Goal: Task Accomplishment & Management: Complete application form

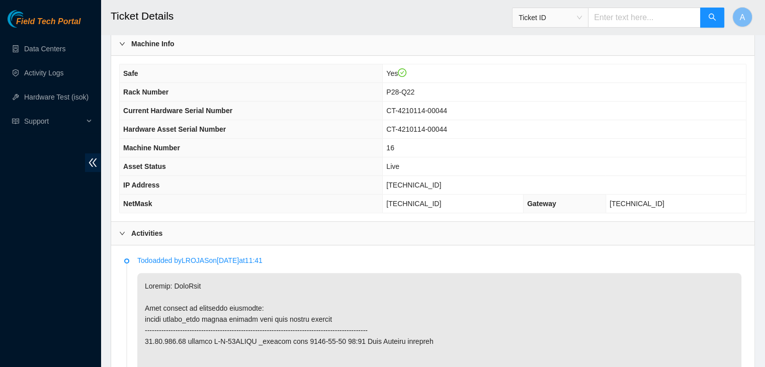
scroll to position [302, 0]
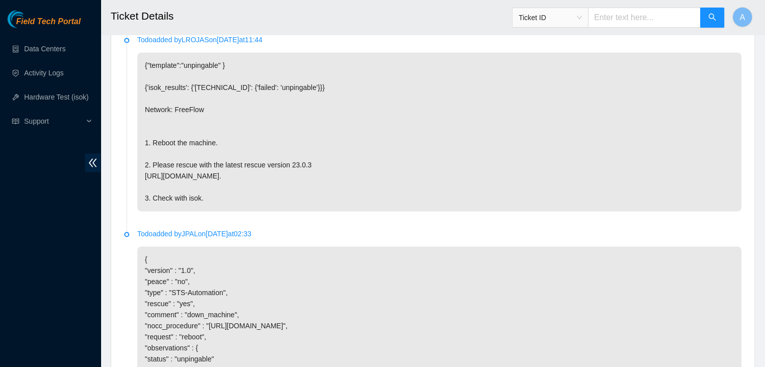
scroll to position [1708, 0]
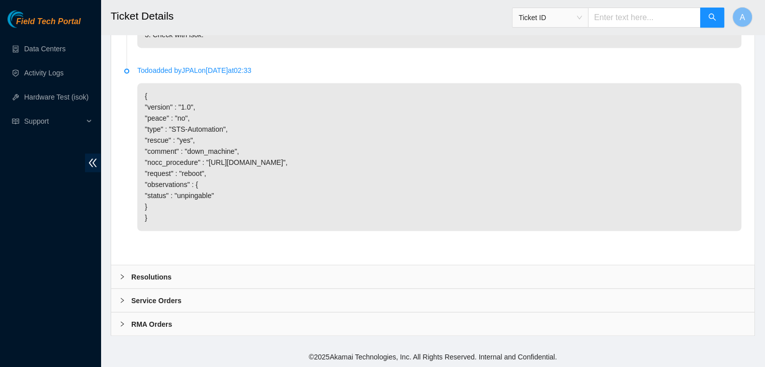
click at [347, 277] on div "Resolutions" at bounding box center [432, 276] width 643 height 23
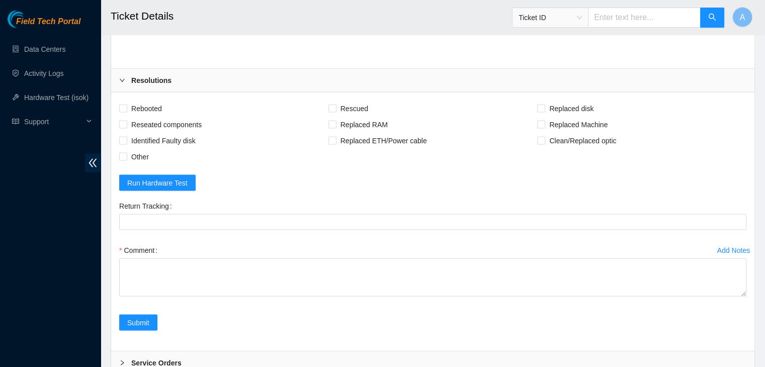
scroll to position [1875, 0]
click at [157, 116] on span "Rebooted" at bounding box center [146, 108] width 39 height 16
click at [126, 111] on input "Rebooted" at bounding box center [122, 107] width 7 height 7
checkbox input "true"
click at [169, 132] on span "Reseated components" at bounding box center [166, 124] width 78 height 16
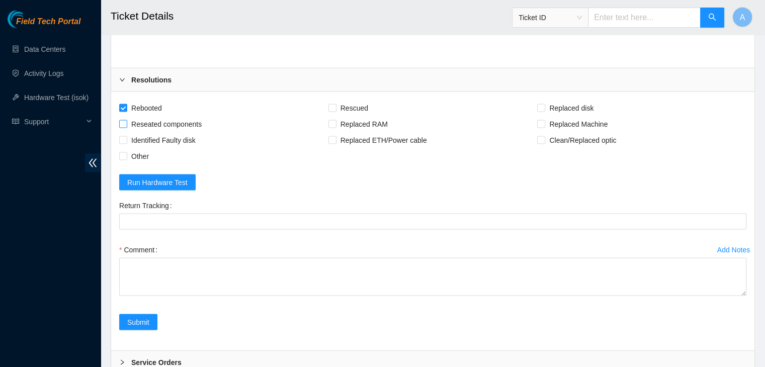
click at [126, 127] on input "Reseated components" at bounding box center [122, 123] width 7 height 7
checkbox input "true"
click at [145, 164] on span "Other" at bounding box center [140, 156] width 26 height 16
click at [126, 159] on input "Other" at bounding box center [122, 155] width 7 height 7
checkbox input "true"
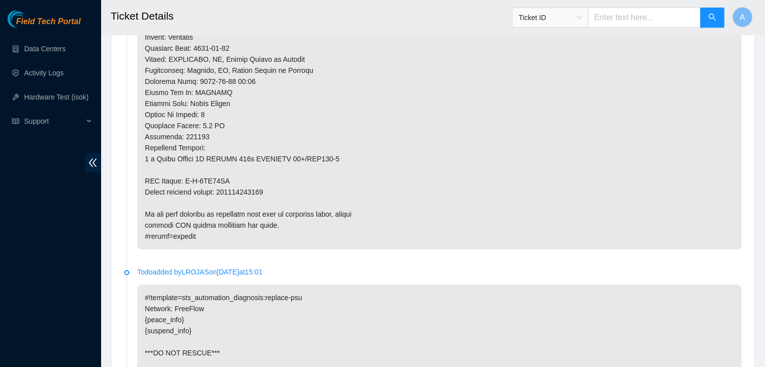
scroll to position [819, 0]
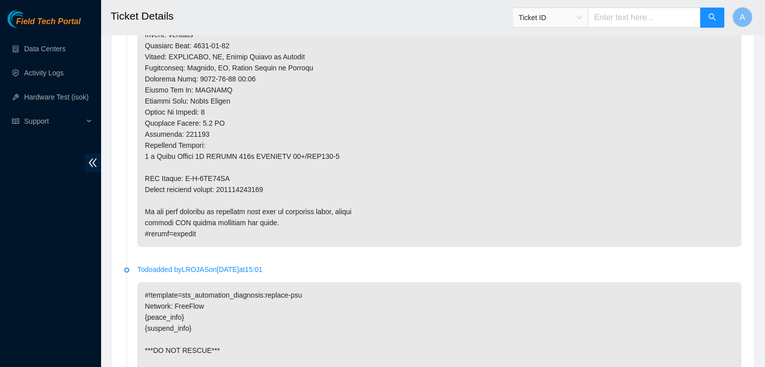
click at [263, 185] on p at bounding box center [439, 1] width 604 height 491
copy p "463470059038"
click at [263, 185] on p at bounding box center [439, 1] width 604 height 491
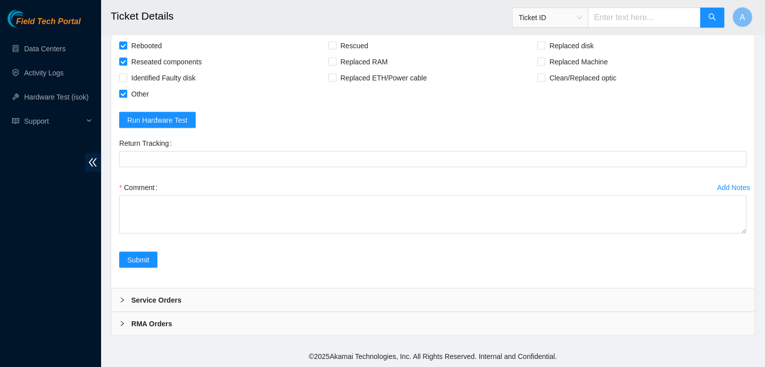
scroll to position [1966, 0]
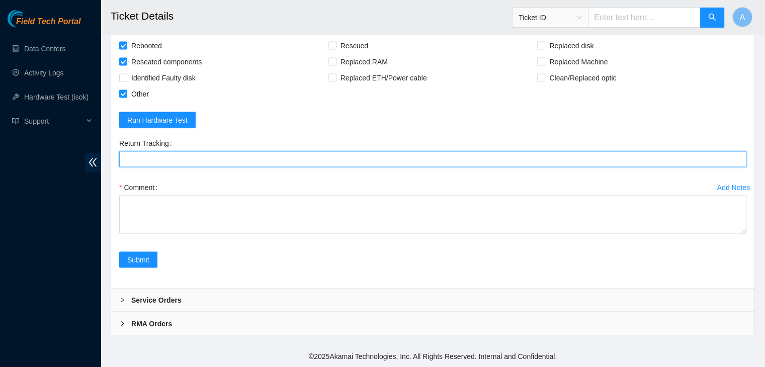
click at [294, 155] on Tracking "Return Tracking" at bounding box center [432, 159] width 627 height 16
paste Tracking "463470059038"
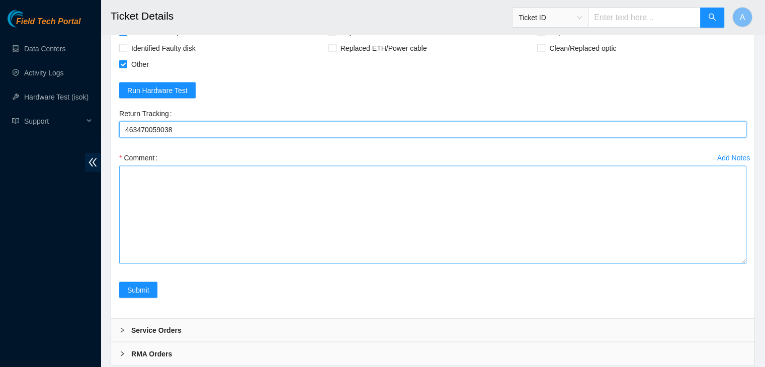
drag, startPoint x: 745, startPoint y: 229, endPoint x: 738, endPoint y: 342, distance: 113.4
click at [738, 264] on textarea "Comment" at bounding box center [432, 215] width 627 height 98
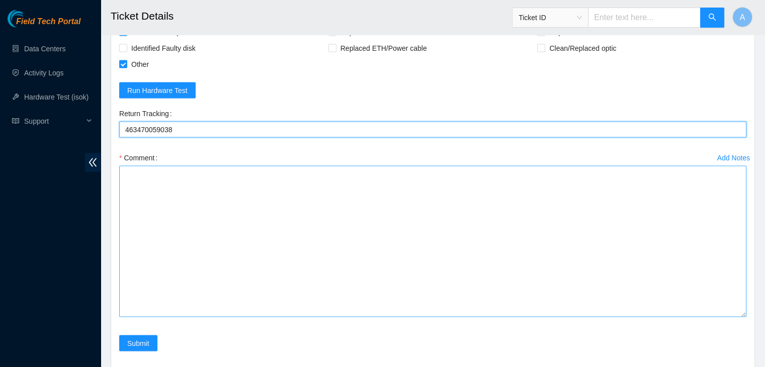
type Tracking "463470059038"
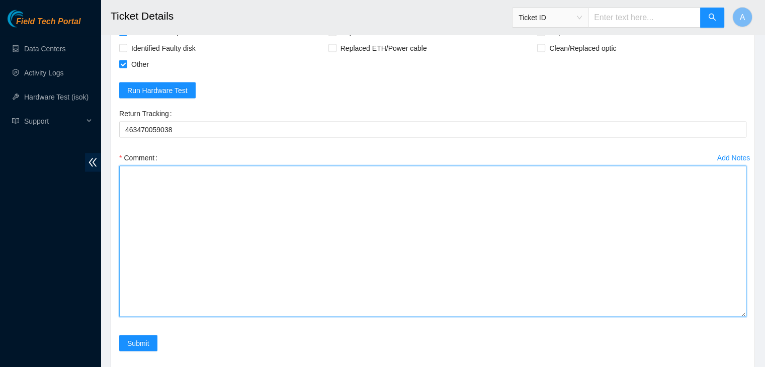
click at [684, 268] on textarea "Comment" at bounding box center [432, 241] width 627 height 151
click at [513, 230] on textarea "verified machine sn machine already powered down removed faulty psu replaced wi…" at bounding box center [432, 241] width 627 height 151
click at [515, 219] on textarea "verified machine sn machine already powered down removed faulty psu replaced wi…" at bounding box center [432, 241] width 627 height 151
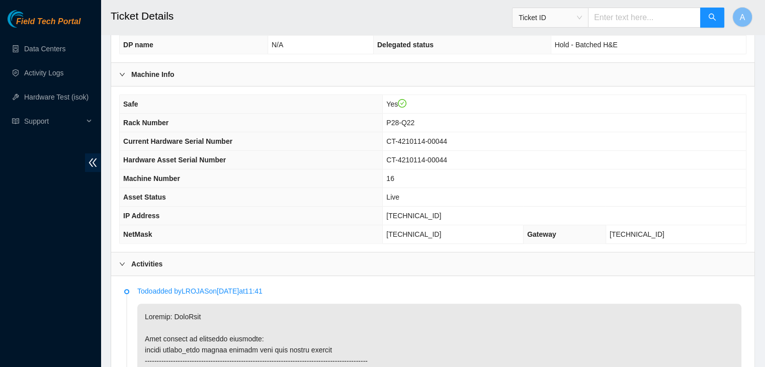
scroll to position [275, 0]
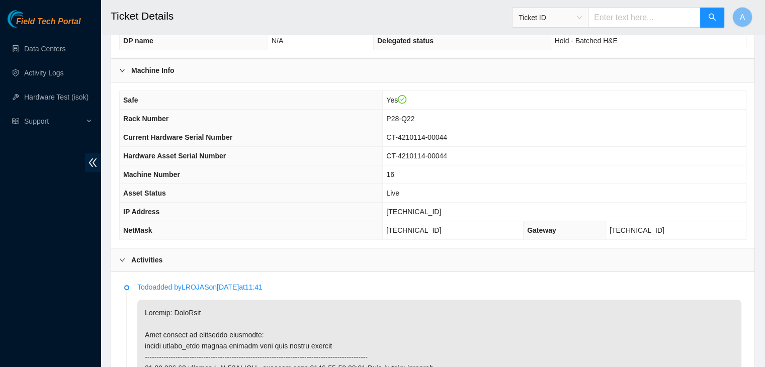
click at [426, 208] on span "[TECHNICAL_ID]" at bounding box center [413, 212] width 55 height 8
copy span "[TECHNICAL_ID]"
click at [426, 208] on span "[TECHNICAL_ID]" at bounding box center [413, 212] width 55 height 8
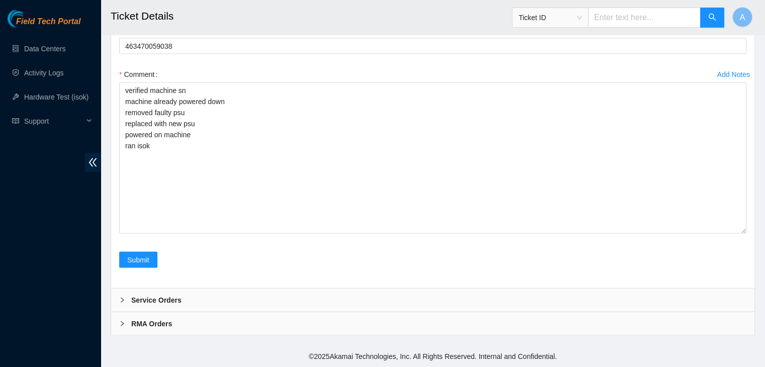
scroll to position [2080, 0]
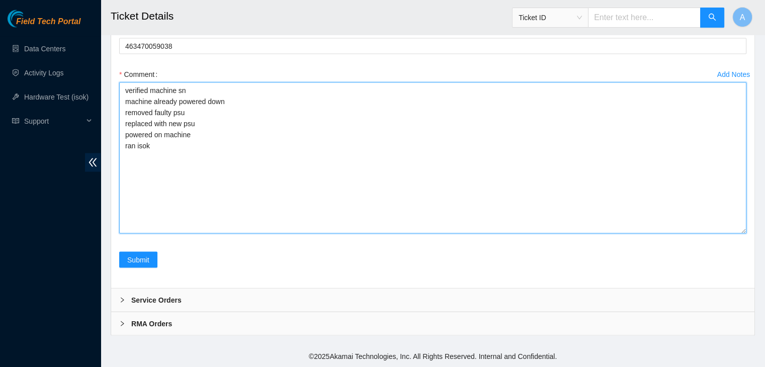
click at [365, 201] on textarea "verified machine sn machine already powered down removed faulty psu replaced wi…" at bounding box center [432, 157] width 627 height 151
paste textarea "345395 02-10-2025 12:13:50 23.73.204.83 COMPLETE Result Detail Message Ticket I…"
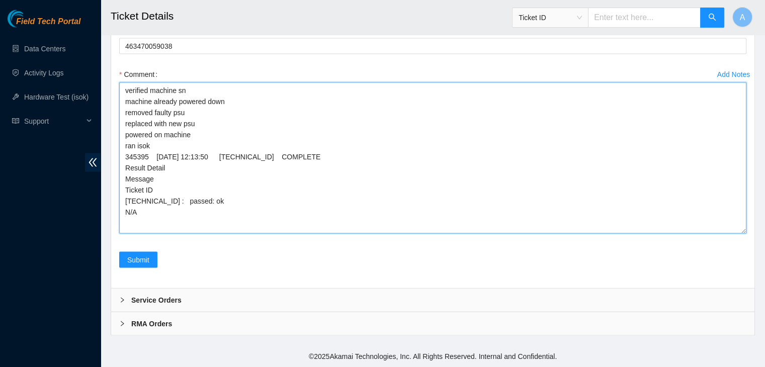
click at [742, 233] on textarea "verified machine sn machine already powered down removed faulty psu replaced wi…" at bounding box center [432, 157] width 627 height 151
click at [743, 230] on textarea "verified machine sn machine already powered down removed faulty psu replaced wi…" at bounding box center [432, 157] width 627 height 151
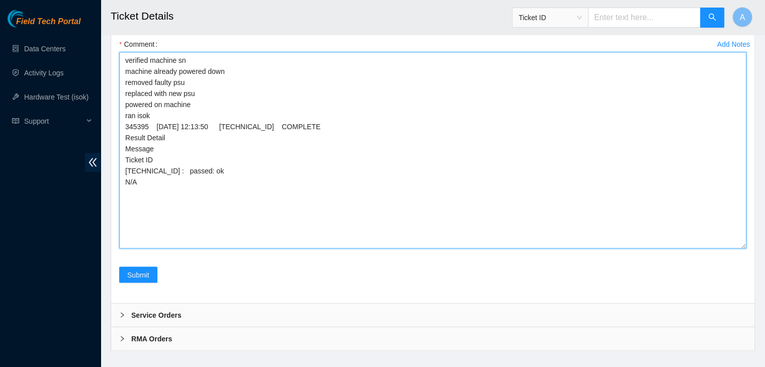
drag, startPoint x: 743, startPoint y: 230, endPoint x: 741, endPoint y: 276, distance: 45.8
click at [741, 249] on textarea "verified machine sn machine already powered down removed faulty psu replaced wi…" at bounding box center [432, 150] width 627 height 197
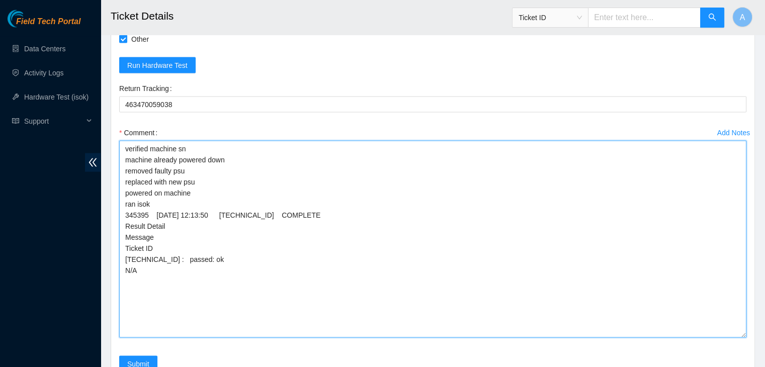
scroll to position [1992, 0]
click at [490, 237] on textarea "verified machine sn machine already powered down removed faulty psu replaced wi…" at bounding box center [432, 238] width 627 height 197
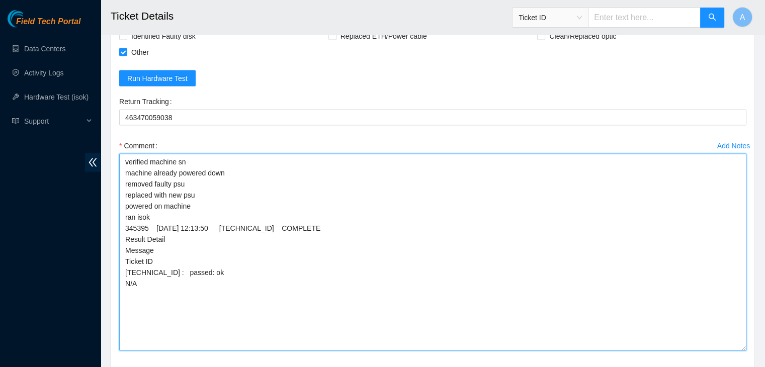
scroll to position [2124, 0]
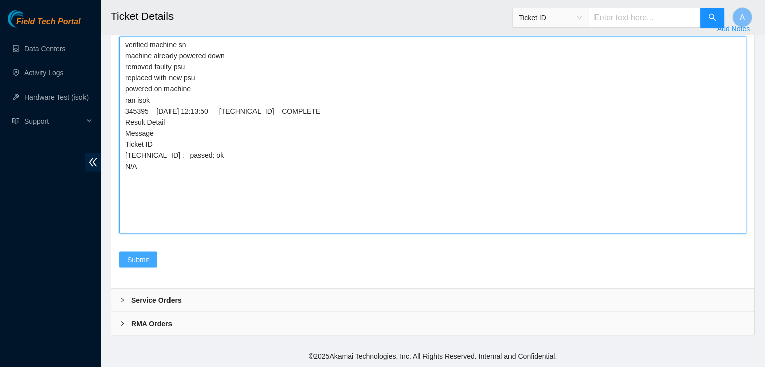
type textarea "verified machine sn machine already powered down removed faulty psu replaced wi…"
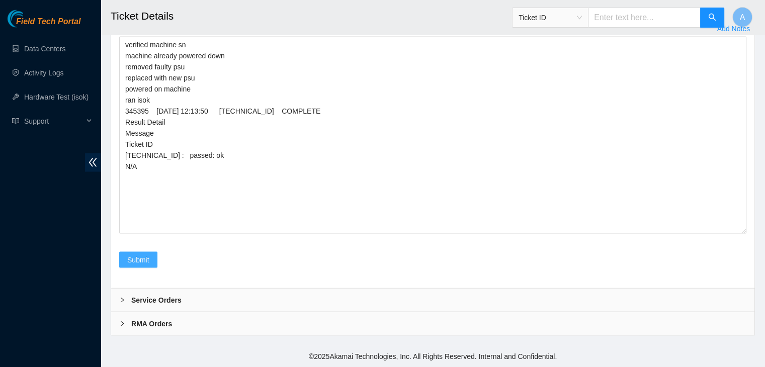
click at [145, 256] on span "Submit" at bounding box center [138, 259] width 22 height 11
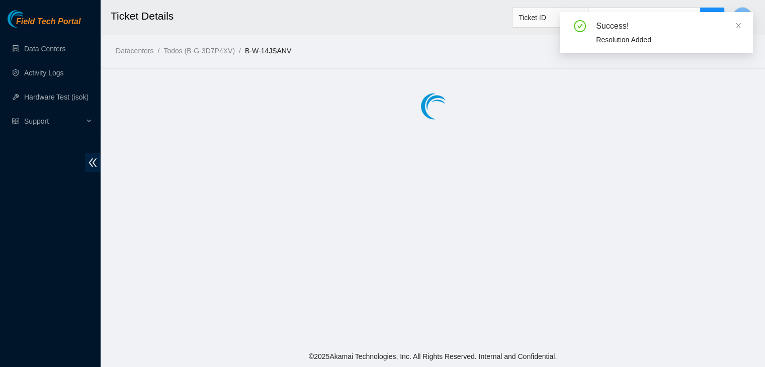
scroll to position [0, 0]
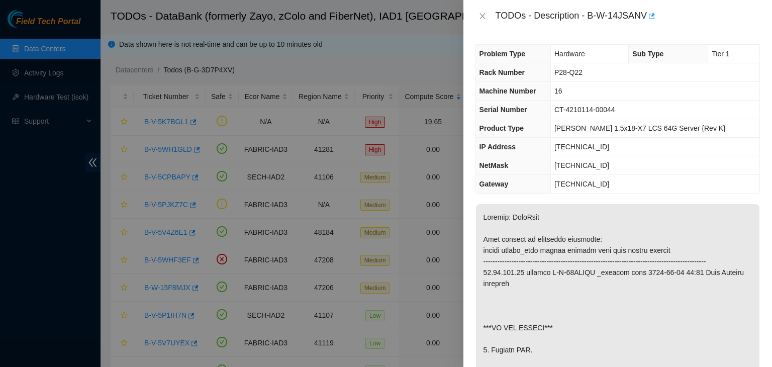
scroll to position [138, 0]
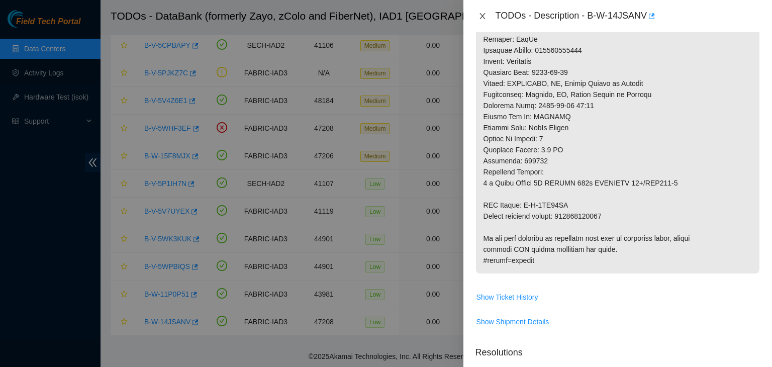
click at [479, 14] on icon "close" at bounding box center [483, 16] width 8 height 8
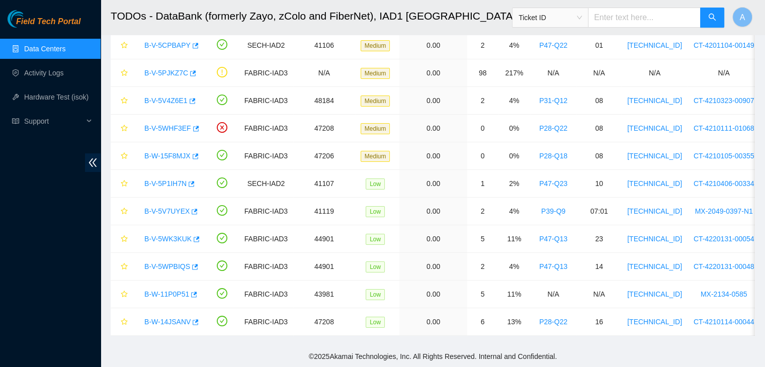
scroll to position [296, 0]
click at [60, 93] on link "Hardware Test (isok)" at bounding box center [56, 97] width 64 height 8
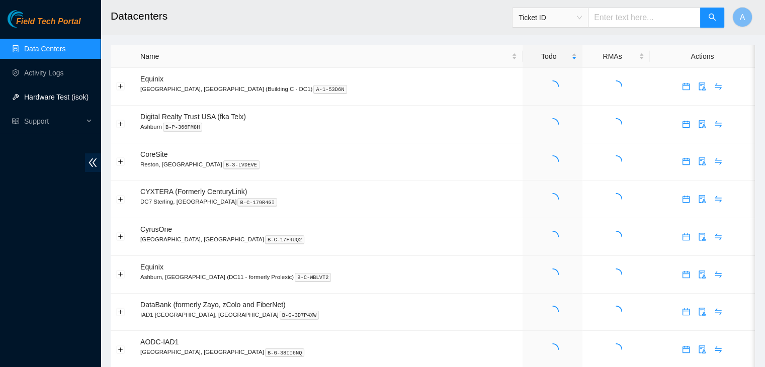
click at [35, 96] on link "Hardware Test (isok)" at bounding box center [56, 97] width 64 height 8
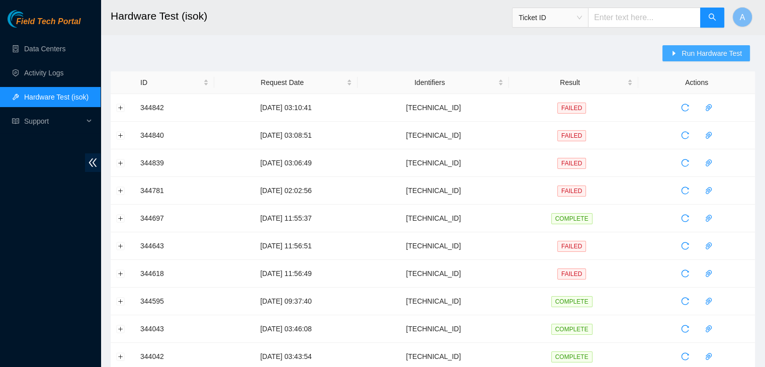
click at [685, 48] on span "Run Hardware Test" at bounding box center [711, 53] width 60 height 11
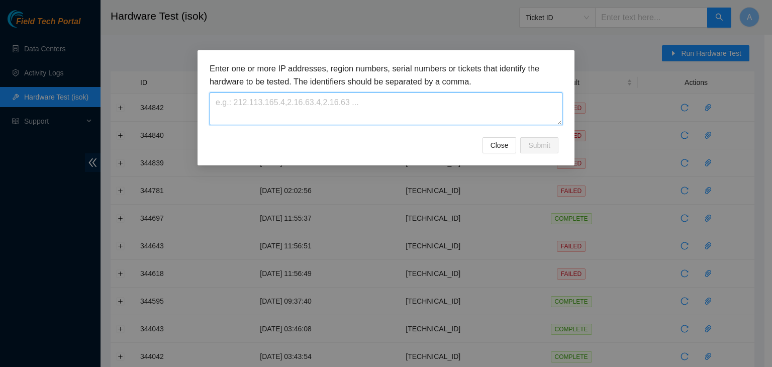
click at [451, 100] on textarea at bounding box center [386, 109] width 353 height 33
paste textarea "[TECHNICAL_ID]"
type textarea "[TECHNICAL_ID]"
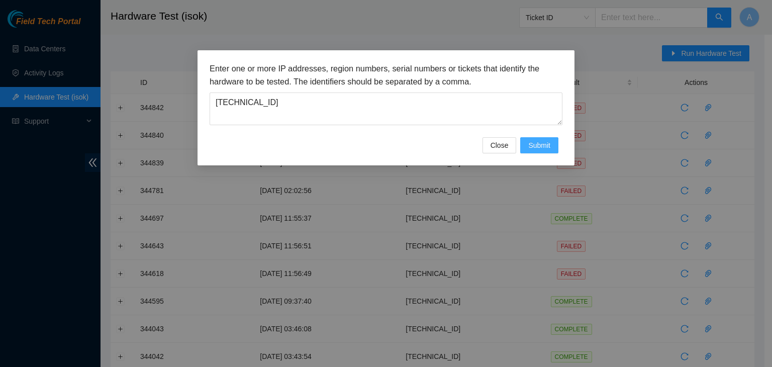
click at [537, 142] on span "Submit" at bounding box center [539, 145] width 22 height 11
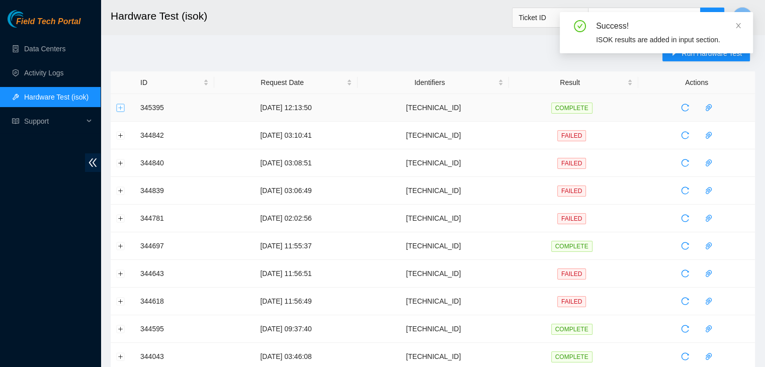
click at [117, 107] on button "Expand row" at bounding box center [121, 108] width 8 height 8
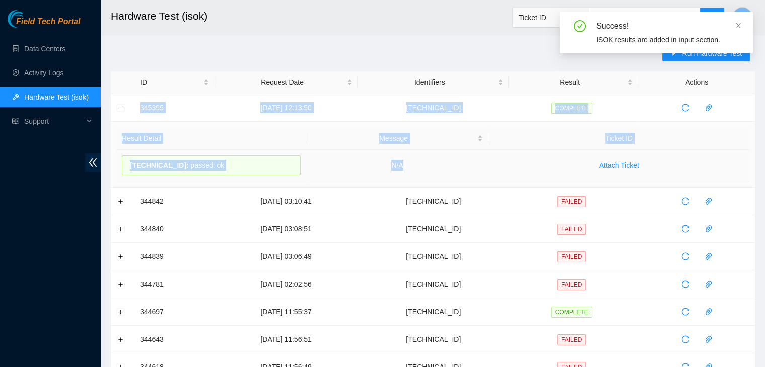
drag, startPoint x: 134, startPoint y: 106, endPoint x: 417, endPoint y: 162, distance: 288.6
copy tbody "345395 [DATE] 12:13:50 [TECHNICAL_ID] COMPLETE Result Detail Message Ticket ID …"
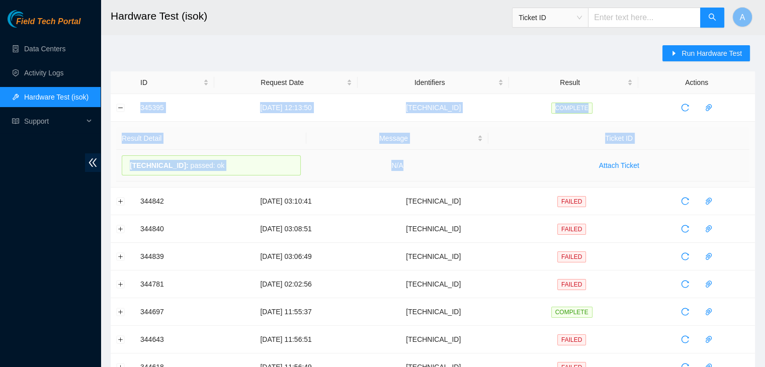
click at [417, 162] on td "N/A" at bounding box center [397, 166] width 183 height 32
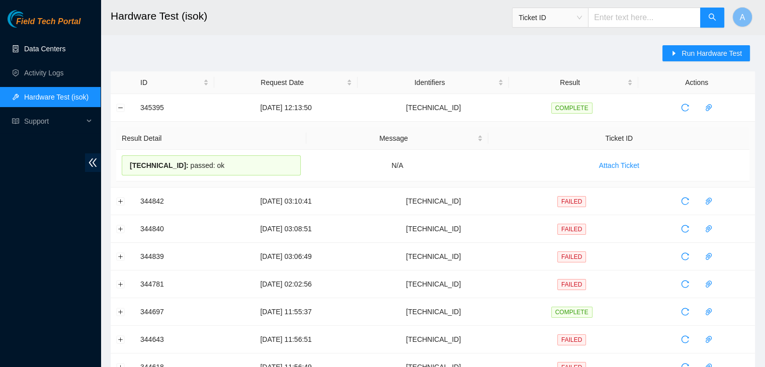
click at [65, 47] on link "Data Centers" at bounding box center [44, 49] width 41 height 8
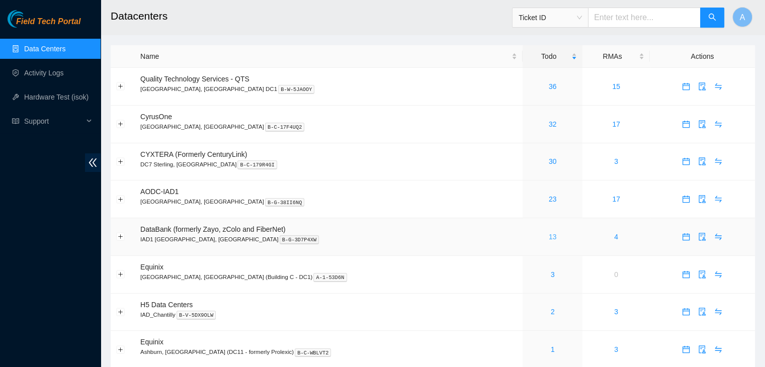
click at [549, 240] on link "13" at bounding box center [553, 237] width 8 height 8
